Goal: Task Accomplishment & Management: Manage account settings

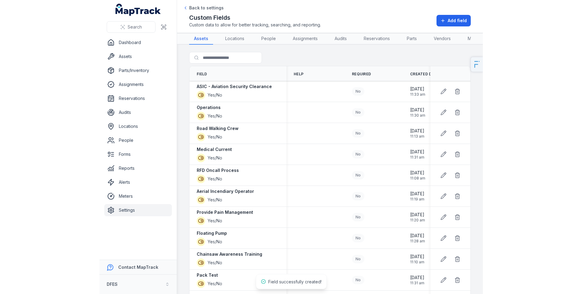
scroll to position [46, 0]
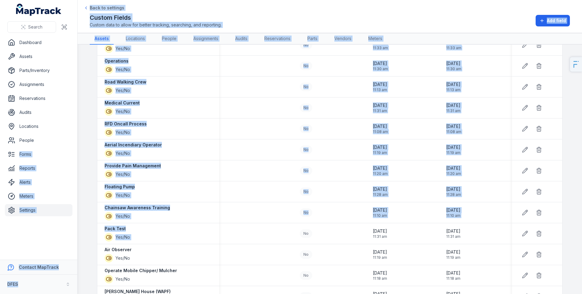
drag, startPoint x: 349, startPoint y: 224, endPoint x: -455, endPoint y: 151, distance: 807.3
click at [0, 151] on html "Search Dashboard Assets Parts/Inventory Assignments Reservations Audits Locatio…" at bounding box center [291, 147] width 582 height 294
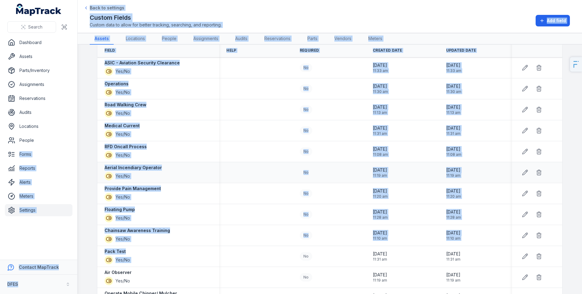
scroll to position [0, 0]
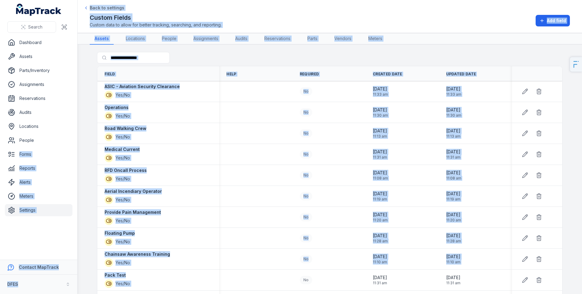
click at [208, 52] on div "Search for fields" at bounding box center [330, 59] width 466 height 14
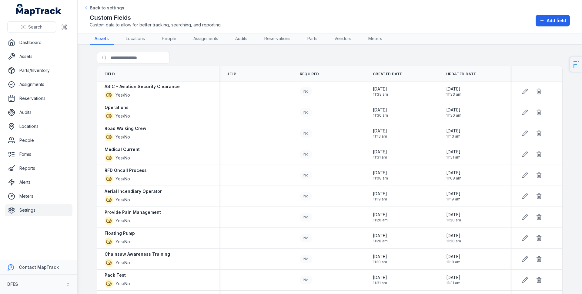
click at [134, 50] on main "Search for fields Field Help Required Created Date Updated Date ASIC - Aviation…" at bounding box center [330, 169] width 505 height 249
click at [133, 53] on input "Search for fields" at bounding box center [145, 58] width 97 height 12
click at [168, 39] on link "People" at bounding box center [169, 39] width 24 height 12
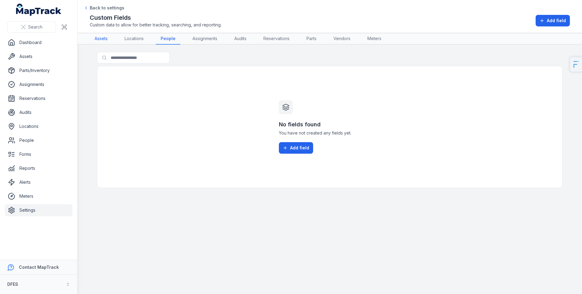
click at [99, 38] on link "Assets" at bounding box center [101, 39] width 23 height 12
click at [174, 38] on link "People" at bounding box center [168, 39] width 25 height 12
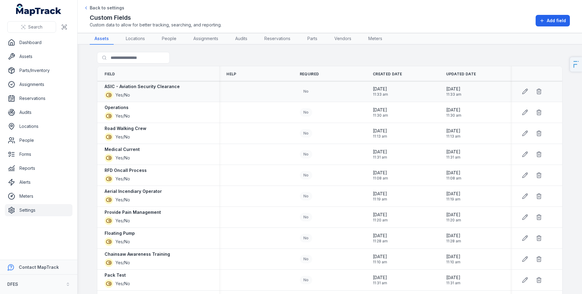
click at [105, 89] on strong "ASIC - Aviation Security Clearance" at bounding box center [142, 86] width 75 height 6
click at [281, 53] on div "Search for fields" at bounding box center [330, 59] width 466 height 14
click at [387, 54] on div "Search for fields" at bounding box center [330, 59] width 466 height 14
click at [362, 23] on div "Custom Fields Custom data to allow for better tracking, searching, and reportin…" at bounding box center [330, 20] width 481 height 15
click at [175, 40] on link "People" at bounding box center [169, 39] width 24 height 12
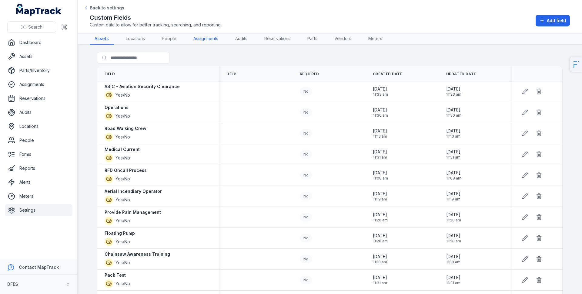
click at [199, 41] on link "Assignments" at bounding box center [206, 39] width 35 height 12
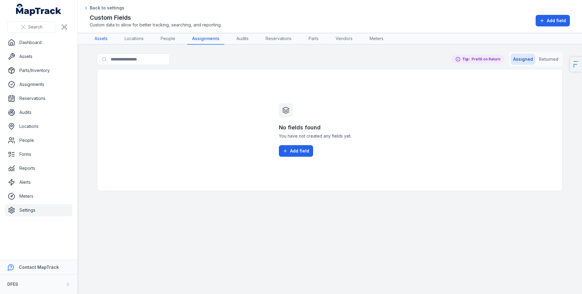
click at [110, 41] on link "Assets" at bounding box center [101, 39] width 23 height 12
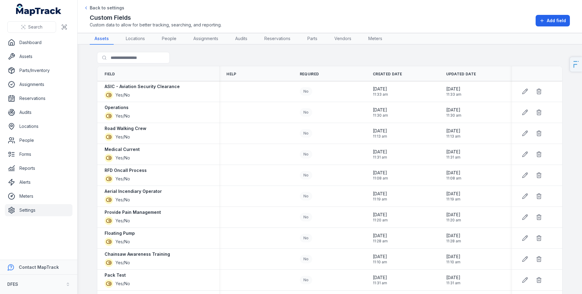
click at [194, 59] on div "Search for fields" at bounding box center [330, 59] width 466 height 14
click at [59, 36] on link "Dashboard" at bounding box center [39, 42] width 68 height 12
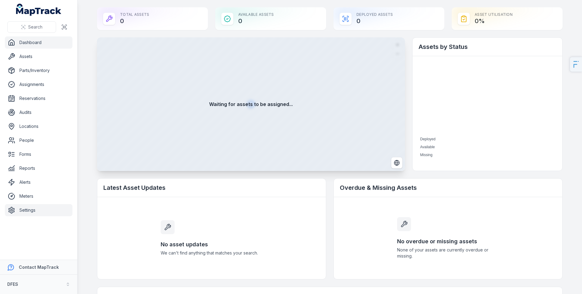
click at [47, 208] on link "Settings" at bounding box center [39, 210] width 68 height 12
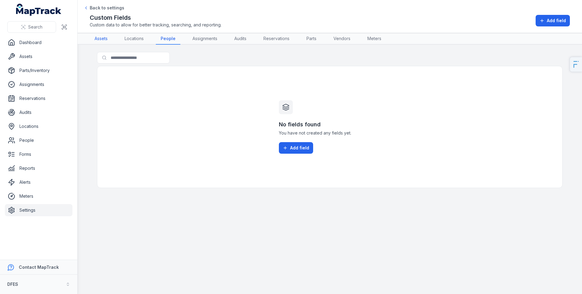
click at [98, 40] on link "Assets" at bounding box center [101, 39] width 23 height 12
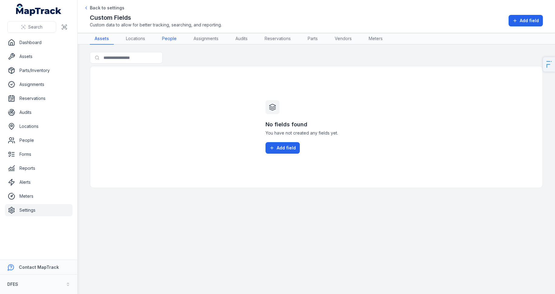
click at [163, 40] on link "People" at bounding box center [169, 39] width 24 height 12
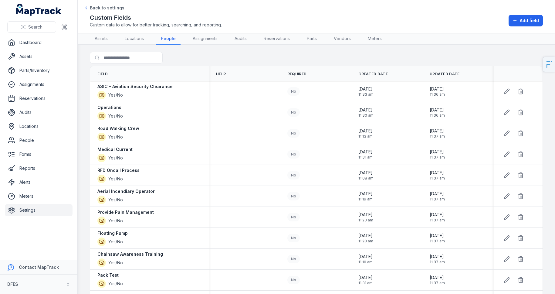
click at [380, 16] on div "Custom Fields Custom data to allow for better tracking, searching, and reportin…" at bounding box center [316, 20] width 453 height 15
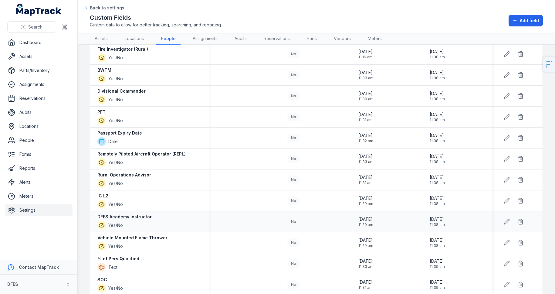
scroll to position [856, 0]
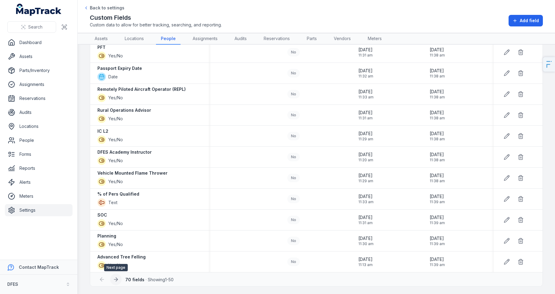
click at [118, 279] on icon at bounding box center [116, 279] width 6 height 6
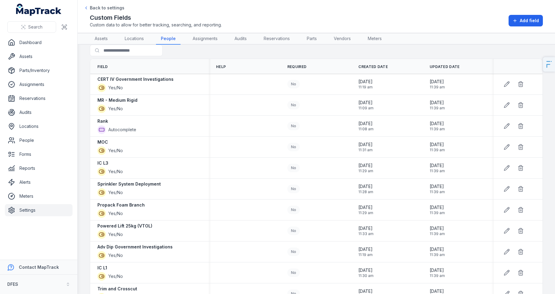
scroll to position [228, 0]
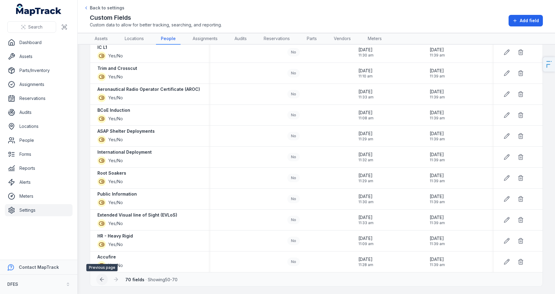
click at [102, 282] on icon at bounding box center [102, 279] width 6 height 6
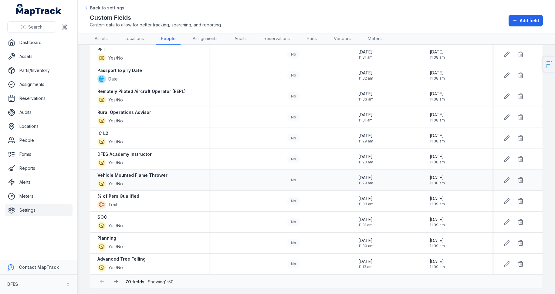
scroll to position [856, 0]
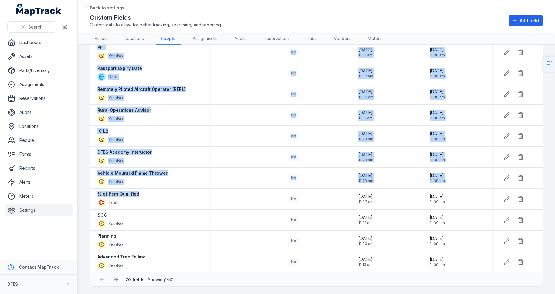
drag, startPoint x: 145, startPoint y: 197, endPoint x: 88, endPoint y: 197, distance: 57.3
click at [87, 197] on main "Search for fields Field Help Required Created Date Updated Date ASIC - Aviation…" at bounding box center [316, 169] width 477 height 249
click at [97, 195] on strong "% of Pers Qualified" at bounding box center [118, 194] width 42 height 6
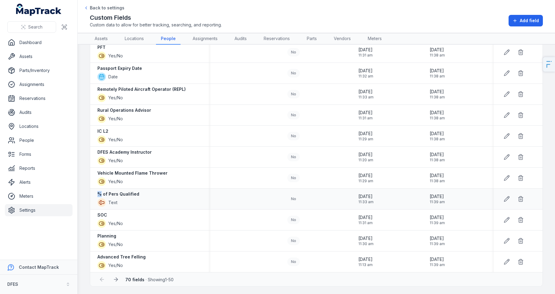
click at [97, 195] on strong "% of Pers Qualified" at bounding box center [118, 194] width 42 height 6
click at [126, 196] on strong "% of Pers Qualified" at bounding box center [118, 194] width 42 height 6
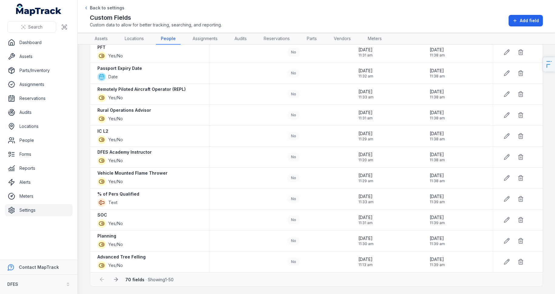
click at [241, 24] on div "Custom Fields Custom data to allow for better tracking, searching, and reportin…" at bounding box center [316, 20] width 453 height 15
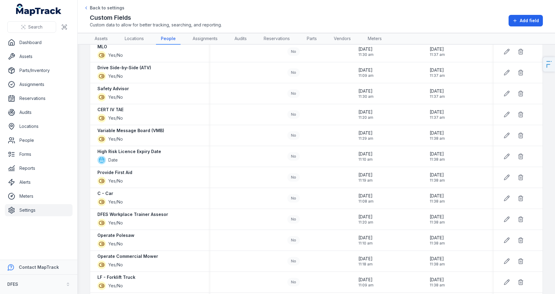
scroll to position [241, 0]
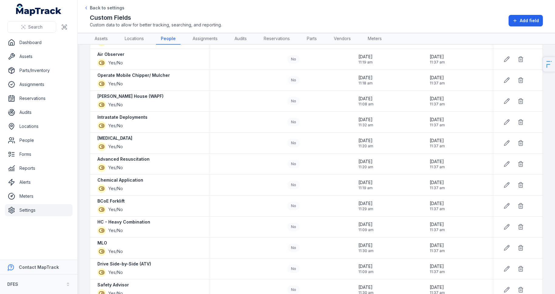
click at [26, 208] on link "Settings" at bounding box center [39, 210] width 68 height 12
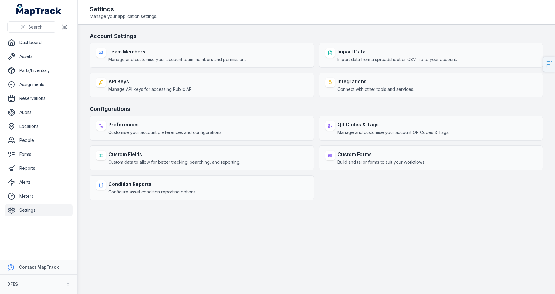
click at [369, 21] on header "Toggle Navigation Settings Manage your application settings." at bounding box center [316, 12] width 477 height 25
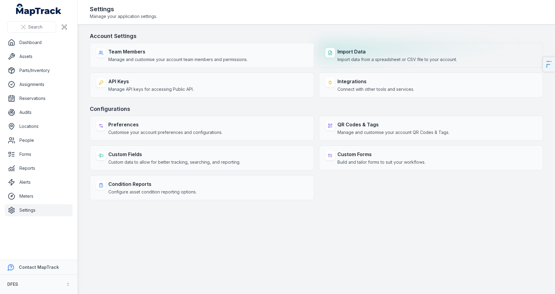
click at [375, 63] on div "Import Data Import data from a spreadsheet or CSV file to your account." at bounding box center [431, 55] width 224 height 25
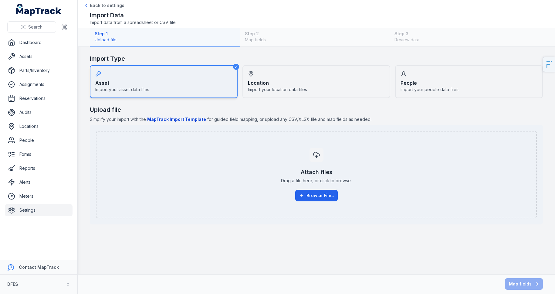
click at [449, 71] on div "People Import your people data files" at bounding box center [469, 81] width 148 height 33
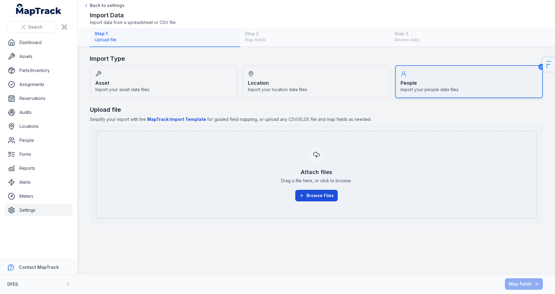
click at [321, 191] on button "Browse Files" at bounding box center [316, 196] width 42 height 12
click at [473, 84] on div "People Import your people data files" at bounding box center [469, 81] width 148 height 33
click at [320, 195] on button "Browse Files" at bounding box center [316, 196] width 42 height 12
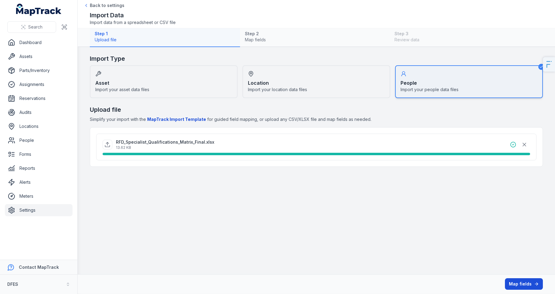
click at [527, 279] on button "Map fields" at bounding box center [524, 284] width 38 height 12
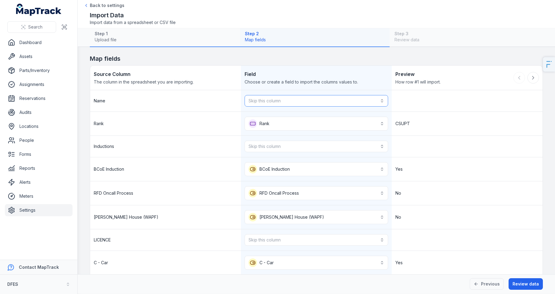
click at [260, 97] on button "Skip this column" at bounding box center [316, 101] width 143 height 12
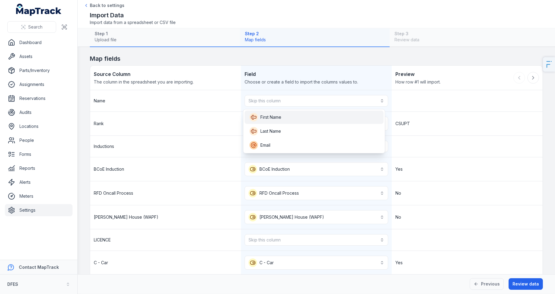
click at [267, 116] on span "First Name" at bounding box center [270, 117] width 21 height 6
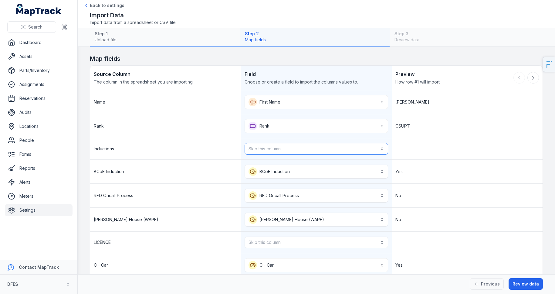
click at [263, 152] on button "Skip this column" at bounding box center [316, 149] width 143 height 12
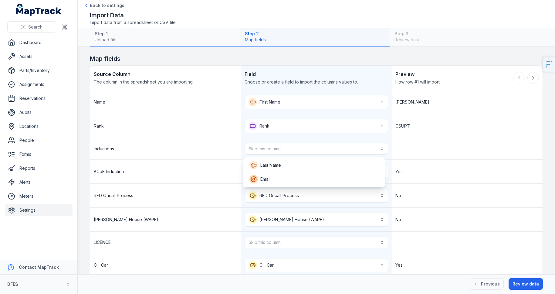
click at [153, 155] on div "Inductions Skip this column" at bounding box center [316, 149] width 452 height 22
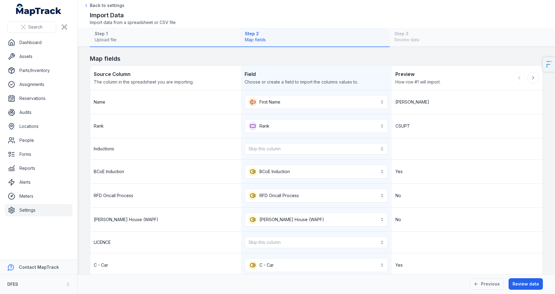
click at [190, 157] on div "Inductions" at bounding box center [165, 148] width 151 height 21
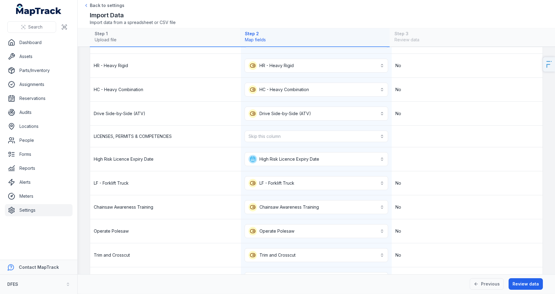
scroll to position [248, 0]
click at [264, 134] on button "Skip this column" at bounding box center [316, 136] width 143 height 12
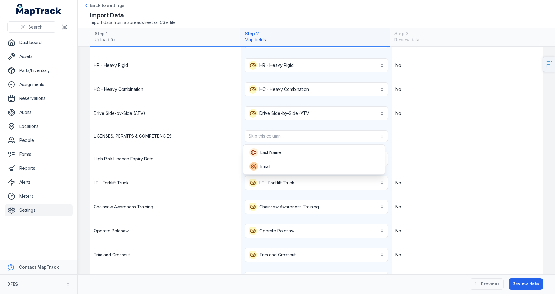
click at [233, 140] on div "LICENSES, PERMITS & COMPETENCIES Skip this column" at bounding box center [316, 136] width 452 height 22
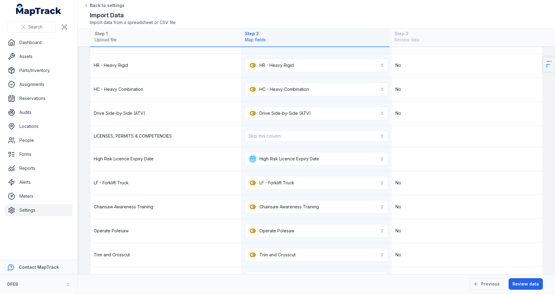
click at [162, 140] on div "LICENSES, PERMITS & COMPETENCIES" at bounding box center [165, 135] width 151 height 21
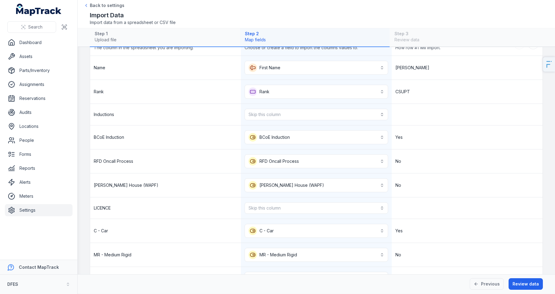
scroll to position [48, 0]
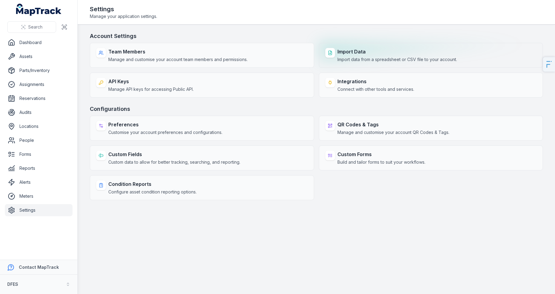
click at [364, 50] on strong "Import Data" at bounding box center [397, 51] width 120 height 7
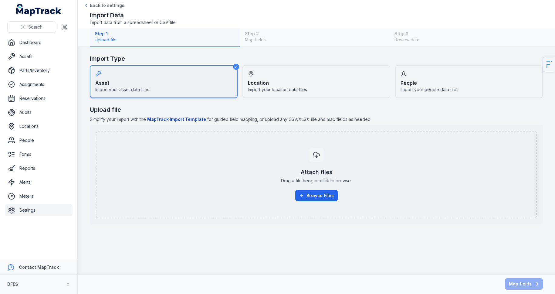
click at [329, 78] on div "Location Import your location data files" at bounding box center [316, 81] width 148 height 33
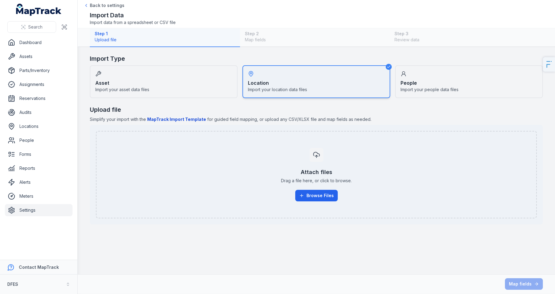
click at [444, 64] on div "Import Type Asset Import your asset data files Location Import your location da…" at bounding box center [316, 76] width 453 height 44
click at [429, 77] on div "People Import your people data files" at bounding box center [469, 81] width 148 height 33
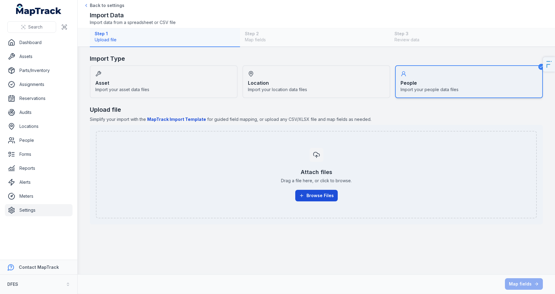
click at [307, 198] on button "Browse Files" at bounding box center [316, 196] width 42 height 12
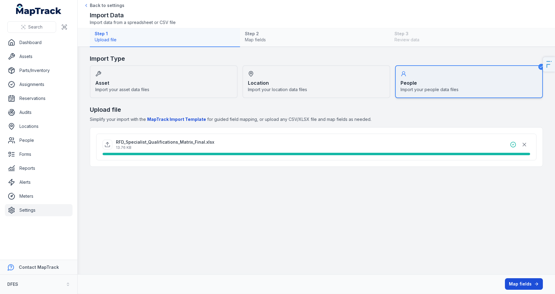
click at [524, 279] on button "Map fields" at bounding box center [524, 284] width 38 height 12
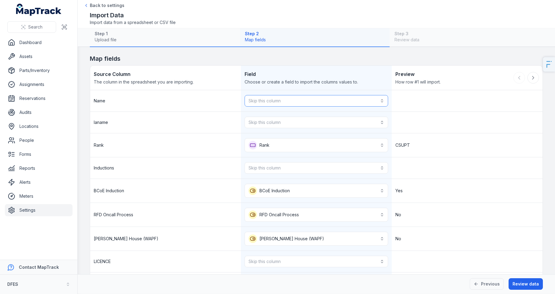
click at [258, 97] on button "Skip this column" at bounding box center [316, 101] width 143 height 12
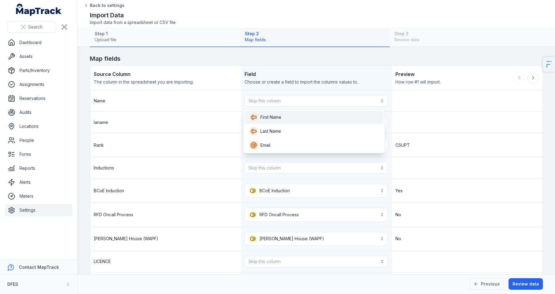
click at [267, 118] on span "First Name" at bounding box center [270, 117] width 21 height 6
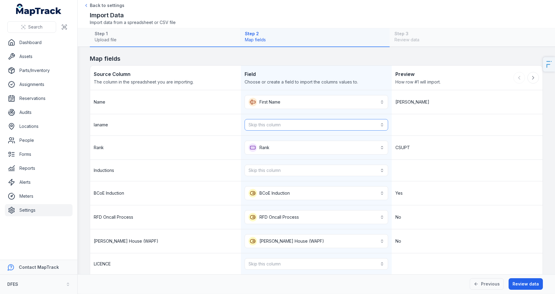
click at [267, 123] on button "Skip this column" at bounding box center [316, 125] width 143 height 12
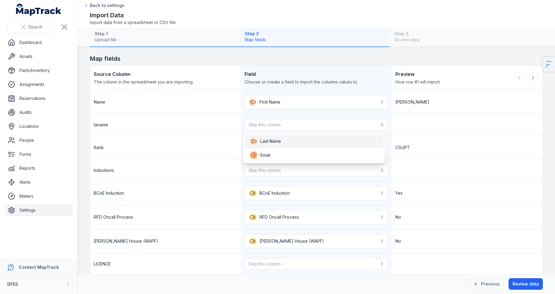
click at [270, 142] on span "Last Name" at bounding box center [270, 141] width 21 height 6
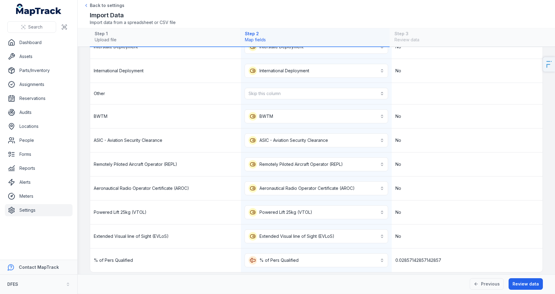
scroll to position [1721, 0]
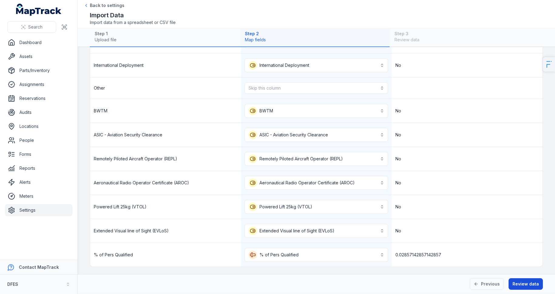
click at [527, 286] on button "Review data" at bounding box center [525, 284] width 34 height 12
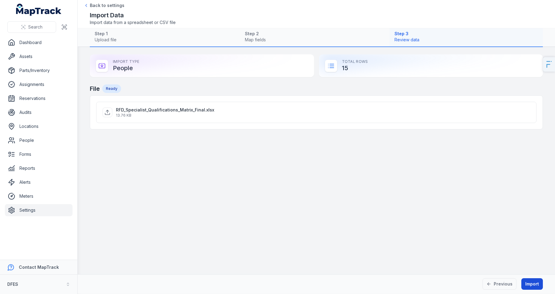
scroll to position [0, 0]
click at [528, 285] on button "Import" at bounding box center [532, 284] width 22 height 12
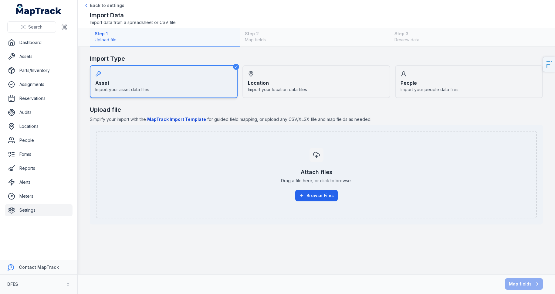
click at [451, 86] on span "Import your people data files" at bounding box center [429, 89] width 58 height 6
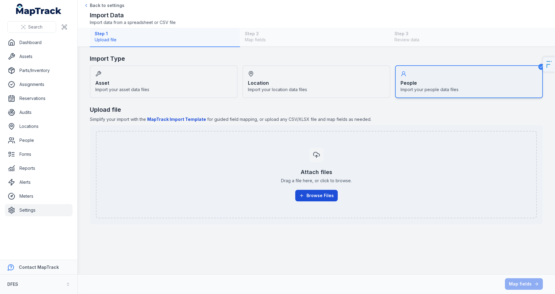
click at [312, 196] on button "Browse Files" at bounding box center [316, 196] width 42 height 12
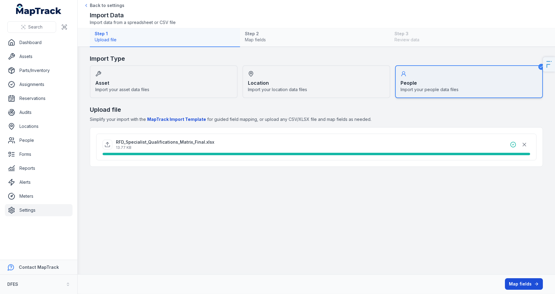
click at [518, 287] on button "Map fields" at bounding box center [524, 284] width 38 height 12
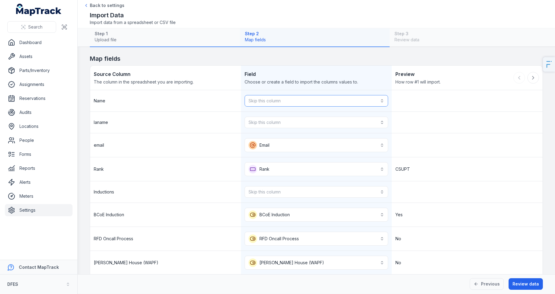
click at [265, 96] on button "Skip this column" at bounding box center [316, 101] width 143 height 12
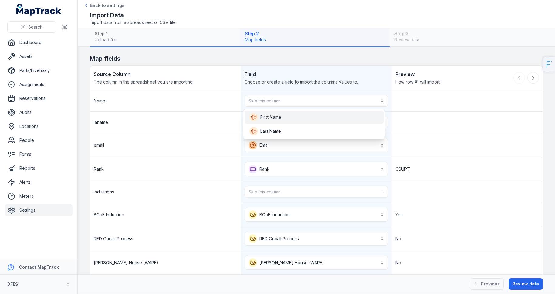
click at [269, 113] on span "First Name" at bounding box center [265, 117] width 32 height 8
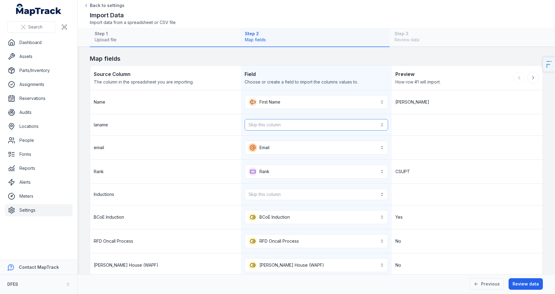
click at [269, 119] on button "Skip this column" at bounding box center [316, 125] width 143 height 12
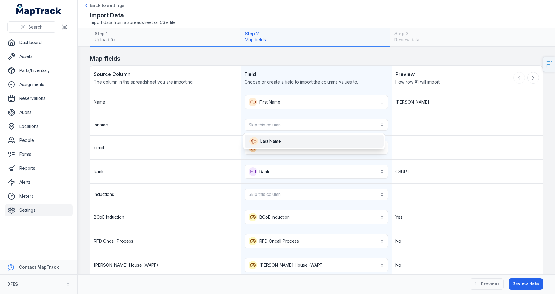
click at [269, 137] on span "Last Name" at bounding box center [265, 141] width 32 height 8
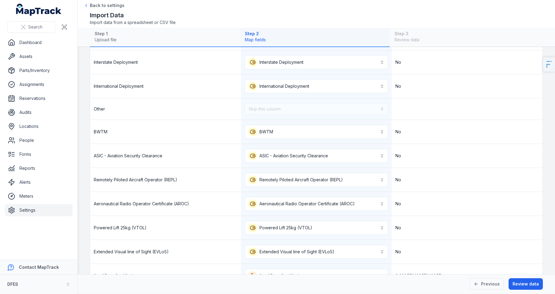
scroll to position [1745, 0]
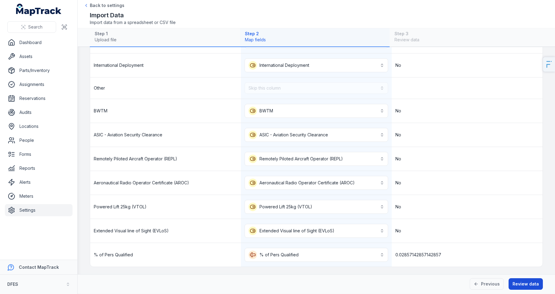
click at [526, 284] on button "Review data" at bounding box center [525, 284] width 34 height 12
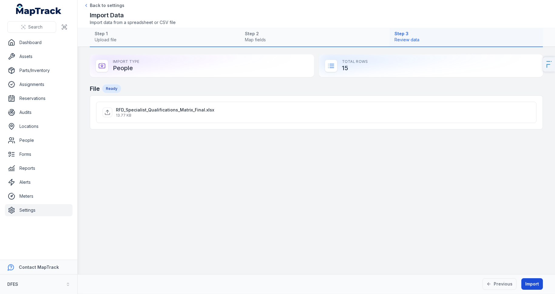
click at [526, 284] on button "Import" at bounding box center [532, 284] width 22 height 12
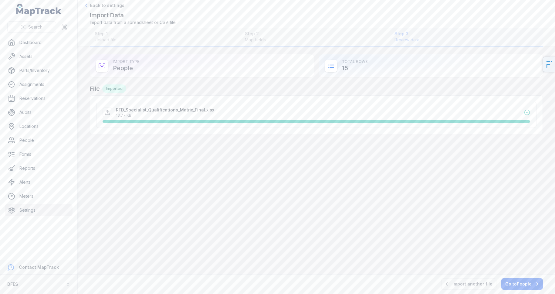
click at [63, 202] on ul "Dashboard Assets Parts/Inventory Assignments Reservations Audits Locations Peop…" at bounding box center [39, 126] width 68 height 180
drag, startPoint x: 59, startPoint y: 210, endPoint x: 62, endPoint y: 205, distance: 5.7
click at [59, 210] on link "Settings" at bounding box center [39, 210] width 68 height 12
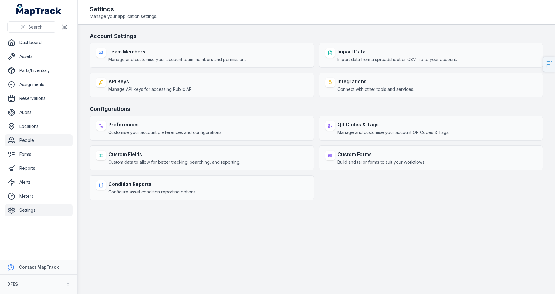
click at [36, 140] on link "People" at bounding box center [39, 140] width 68 height 12
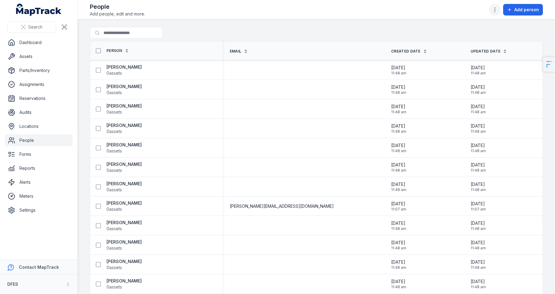
click at [498, 12] on icon "button" at bounding box center [495, 10] width 6 height 6
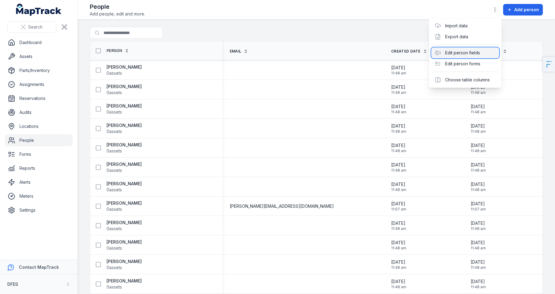
click at [453, 53] on div "Edit person fields" at bounding box center [465, 52] width 68 height 11
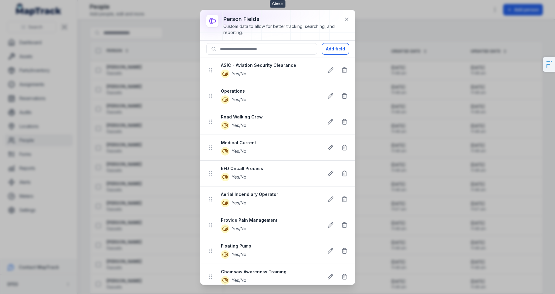
click at [343, 16] on button at bounding box center [347, 20] width 12 height 12
